Goal: Find specific page/section: Find specific page/section

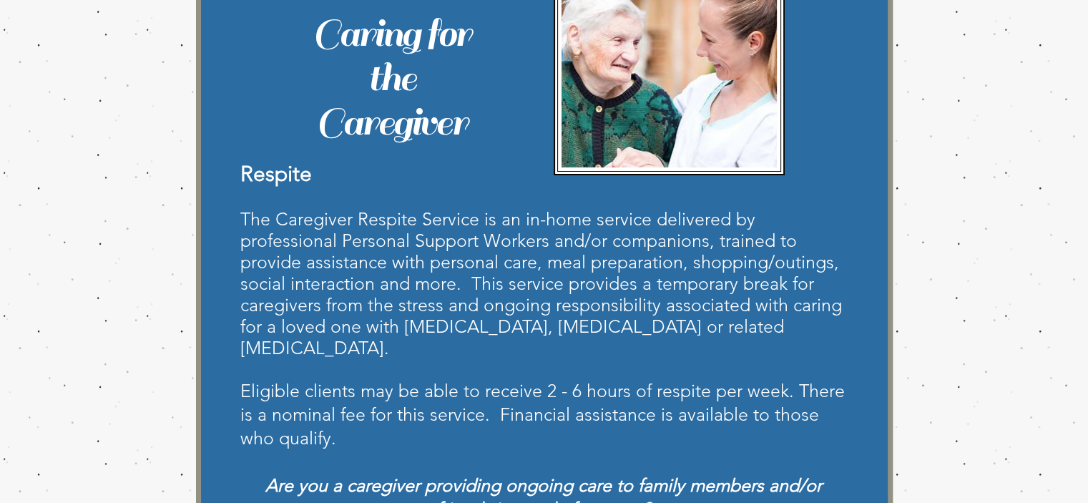
scroll to position [286, 0]
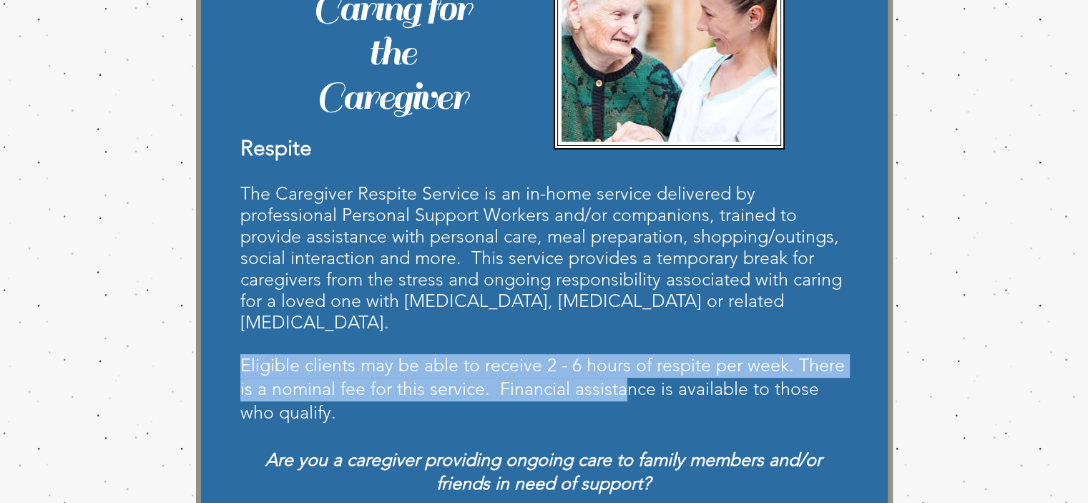
drag, startPoint x: 587, startPoint y: 312, endPoint x: 622, endPoint y: 364, distance: 62.9
click at [622, 364] on div "The Caregiver Respite Service is an in-home service delivered by professional P…" at bounding box center [543, 338] width 606 height 313
click at [506, 361] on span "Eligible clients may be able to receive 2 - 6 hours of respite per week. There …" at bounding box center [542, 388] width 604 height 69
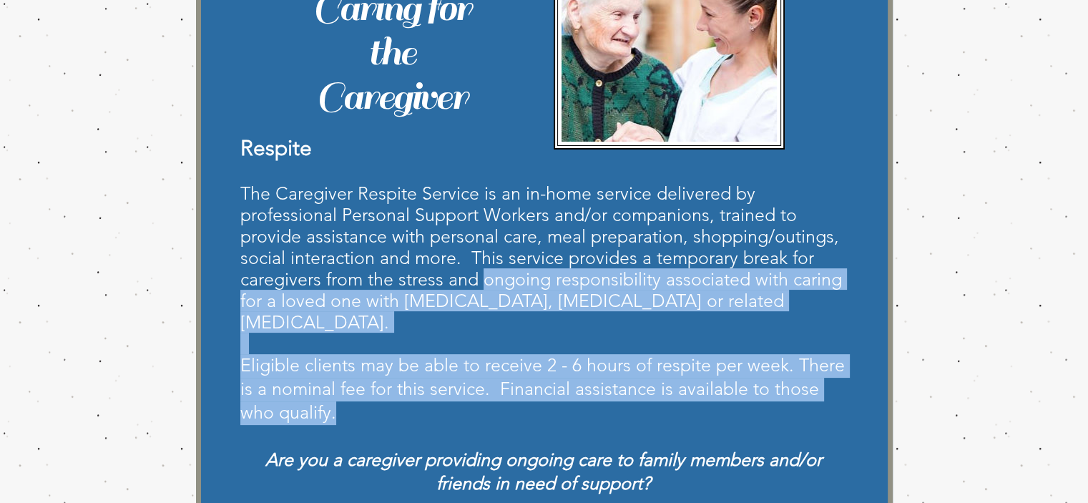
drag, startPoint x: 486, startPoint y: 269, endPoint x: 554, endPoint y: 391, distance: 139.9
click at [554, 394] on div "The Caregiver Respite Service is an in-home service delivered by professional P…" at bounding box center [543, 338] width 606 height 313
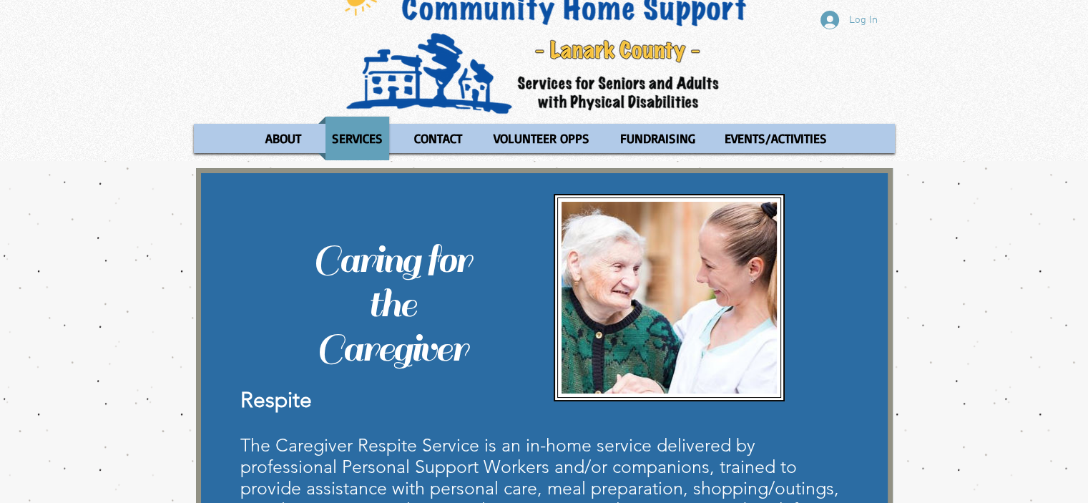
scroll to position [0, 0]
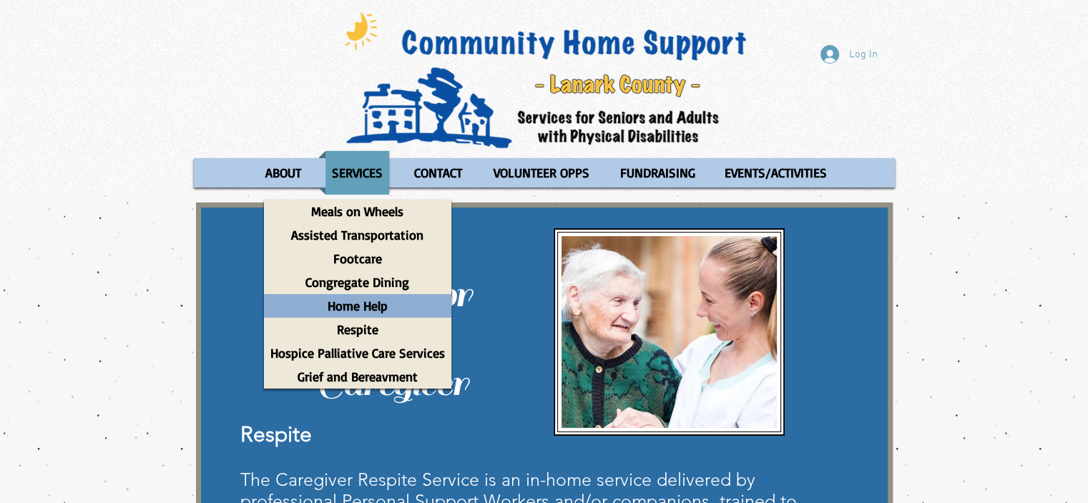
click at [360, 305] on p "Home Help" at bounding box center [357, 306] width 73 height 24
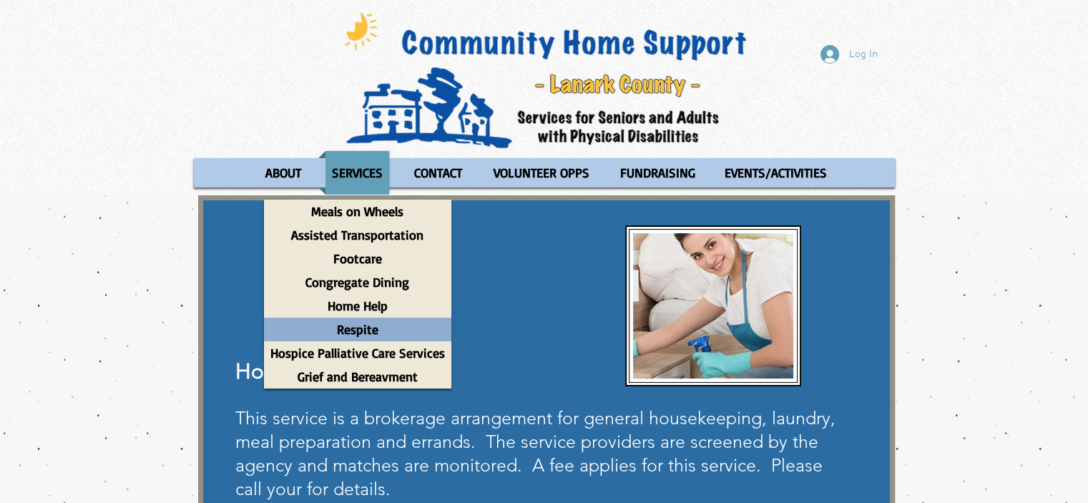
click at [358, 322] on p "Respite" at bounding box center [357, 330] width 54 height 24
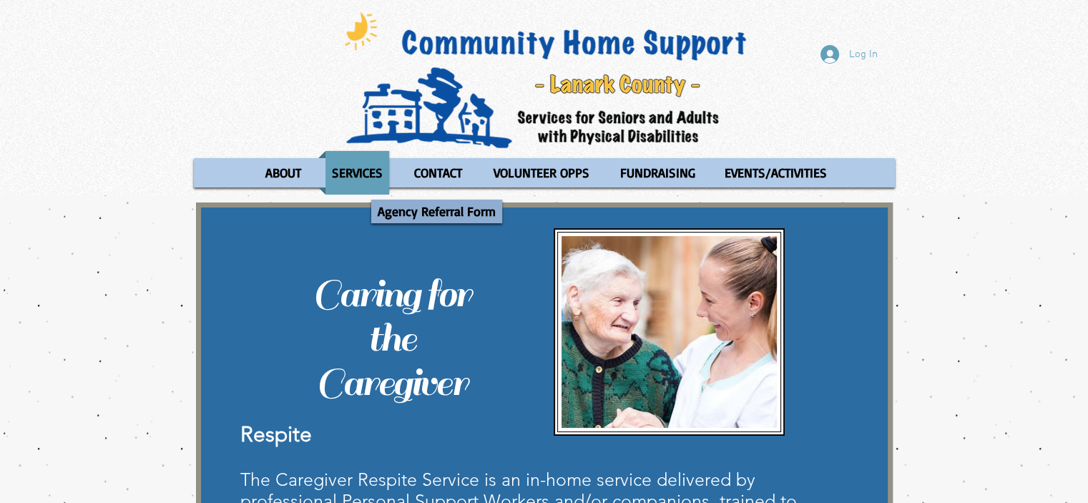
click at [435, 207] on p "Agency Referral Form" at bounding box center [436, 212] width 131 height 24
